Goal: Use online tool/utility: Utilize a website feature to perform a specific function

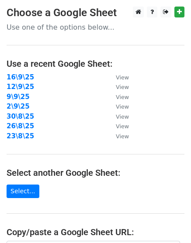
scroll to position [163, 0]
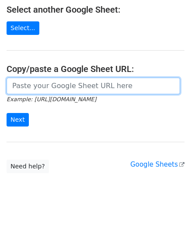
click at [61, 91] on input "url" at bounding box center [93, 86] width 173 height 17
paste input "[URL][DOMAIN_NAME]"
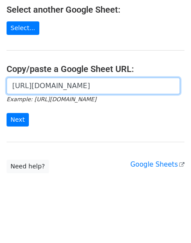
scroll to position [0, 188]
type input "[URL][DOMAIN_NAME]"
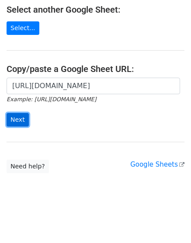
click at [18, 113] on input "Next" at bounding box center [18, 120] width 22 height 14
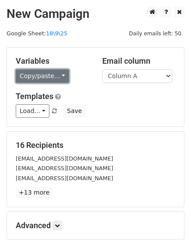
click at [22, 72] on link "Copy/paste..." at bounding box center [42, 76] width 53 height 14
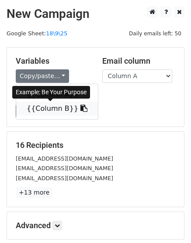
click at [48, 113] on link "{{Column B}}" at bounding box center [57, 109] width 82 height 14
